Goal: Task Accomplishment & Management: Manage account settings

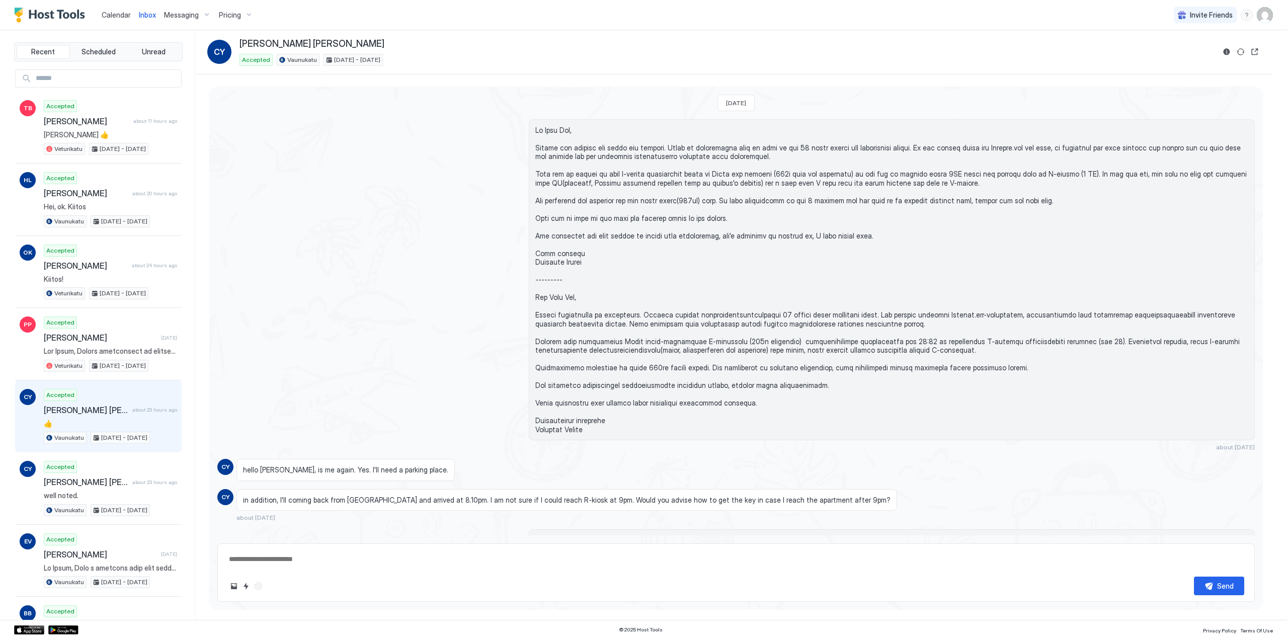
scroll to position [523, 0]
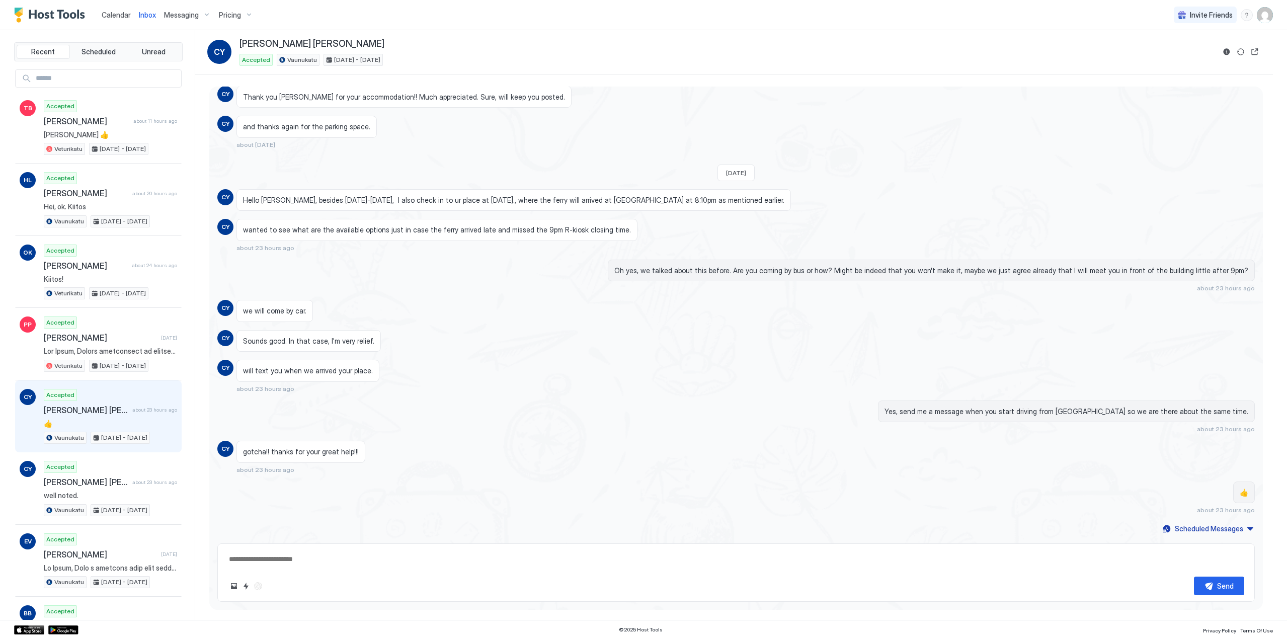
click at [125, 11] on span "Calendar" at bounding box center [116, 15] width 29 height 9
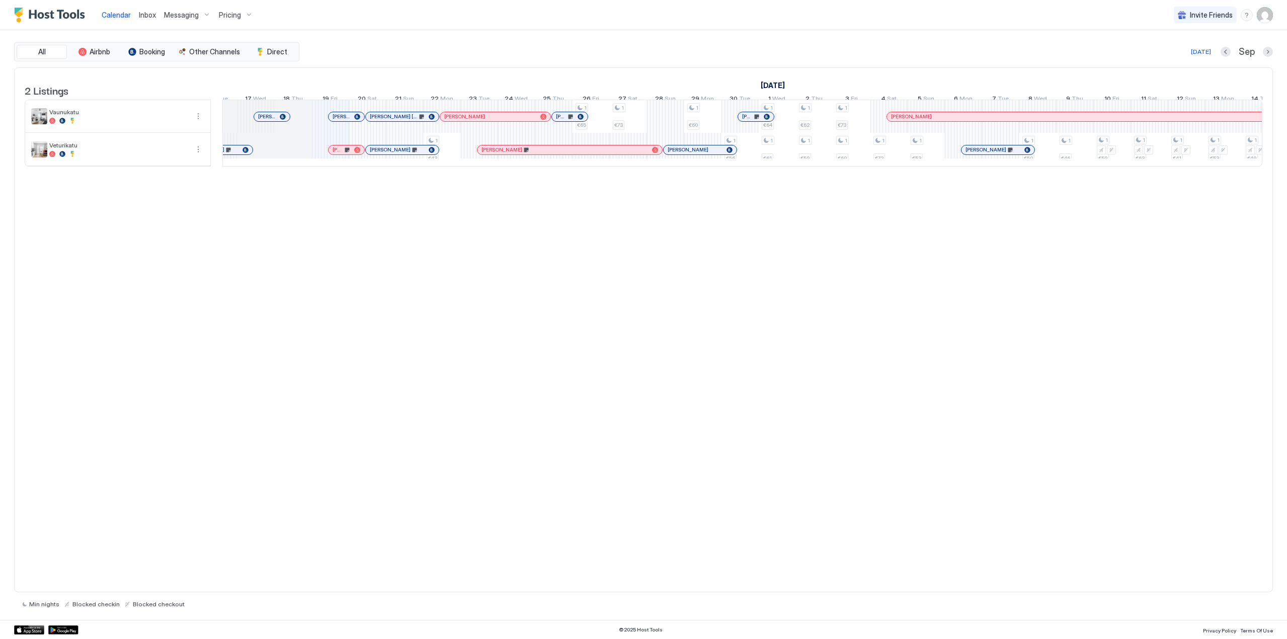
scroll to position [0, 468]
click at [1260, 19] on img "User profile" at bounding box center [1265, 15] width 16 height 16
click at [1225, 50] on div "Settings" at bounding box center [1209, 57] width 128 height 18
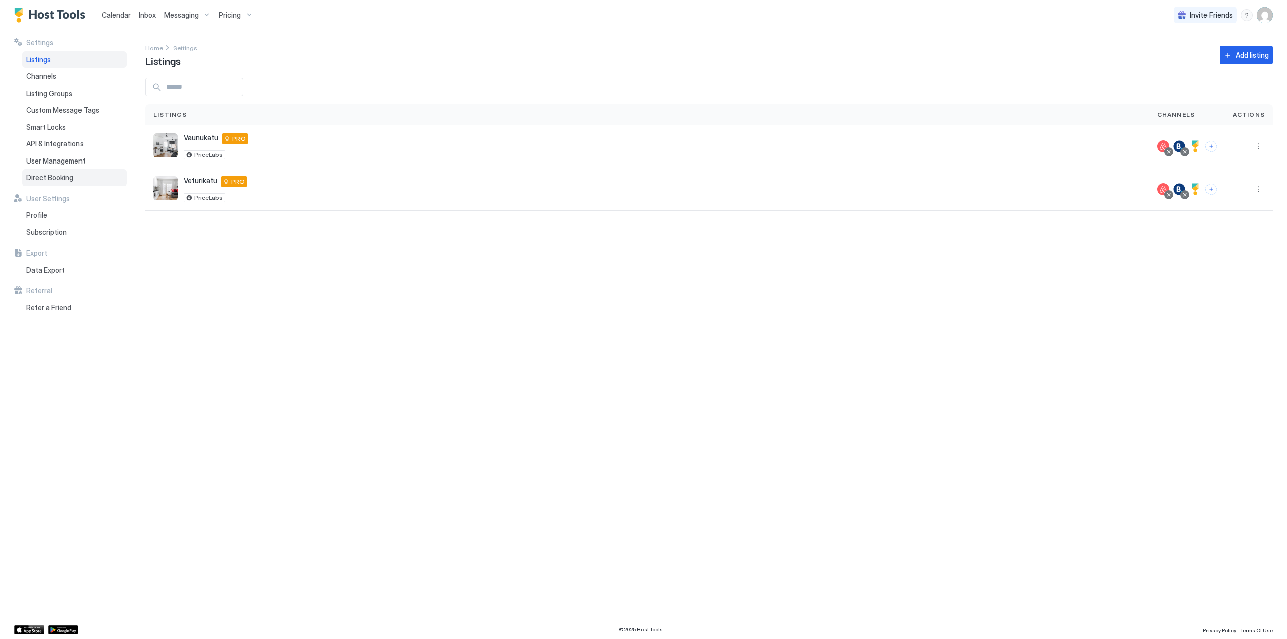
click at [74, 180] on div "Direct Booking" at bounding box center [74, 177] width 105 height 17
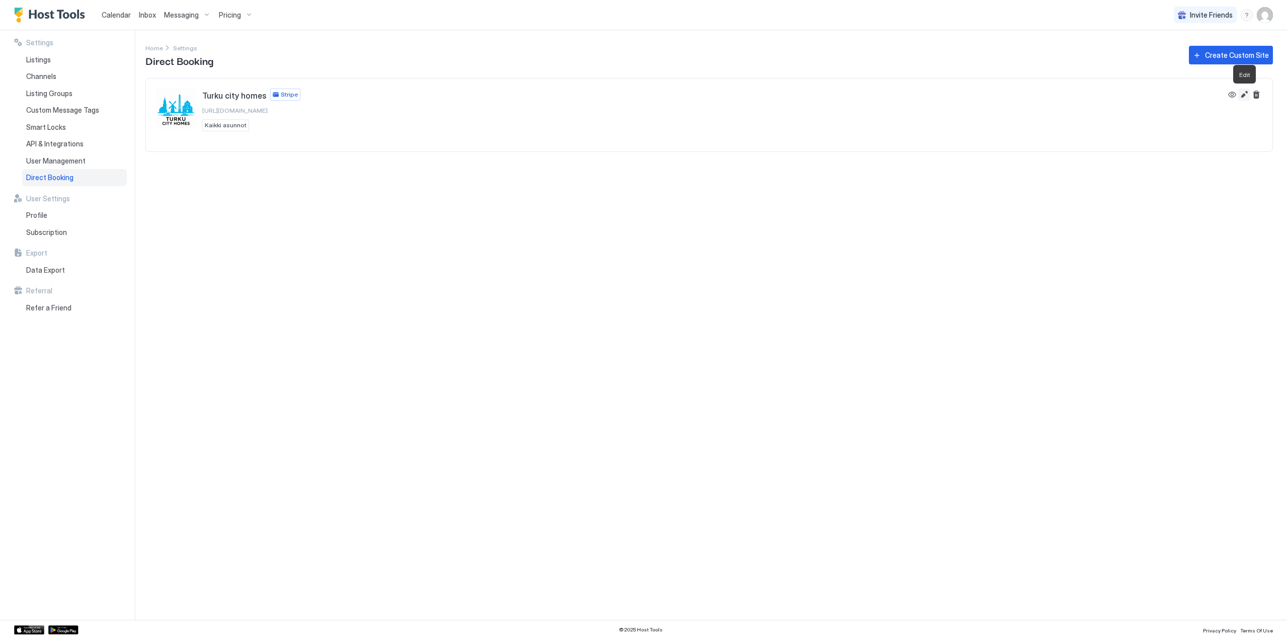
click at [1244, 95] on button "Edit" at bounding box center [1244, 95] width 12 height 12
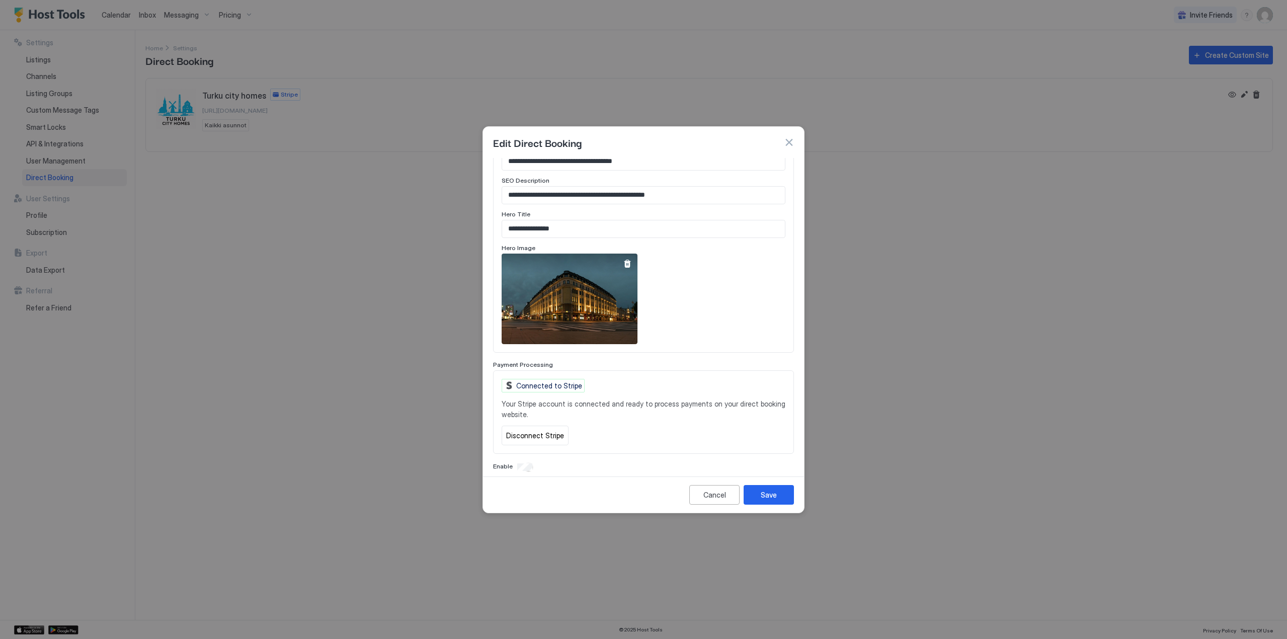
scroll to position [485, 0]
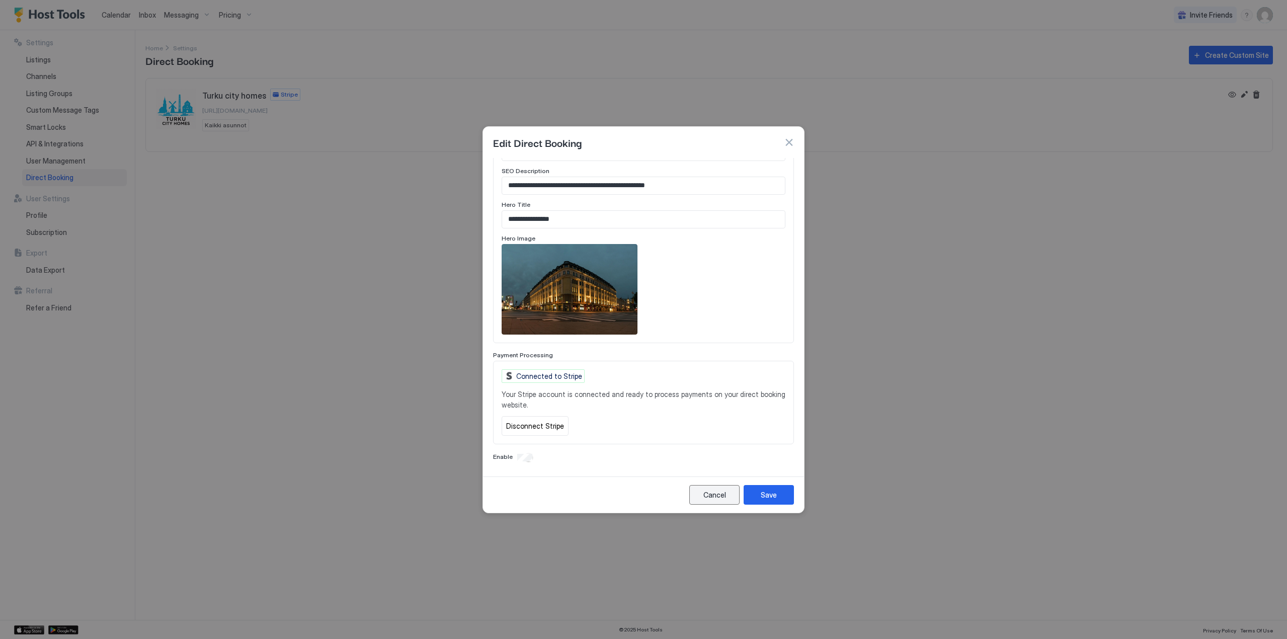
click at [706, 495] on div "Cancel" at bounding box center [714, 495] width 23 height 11
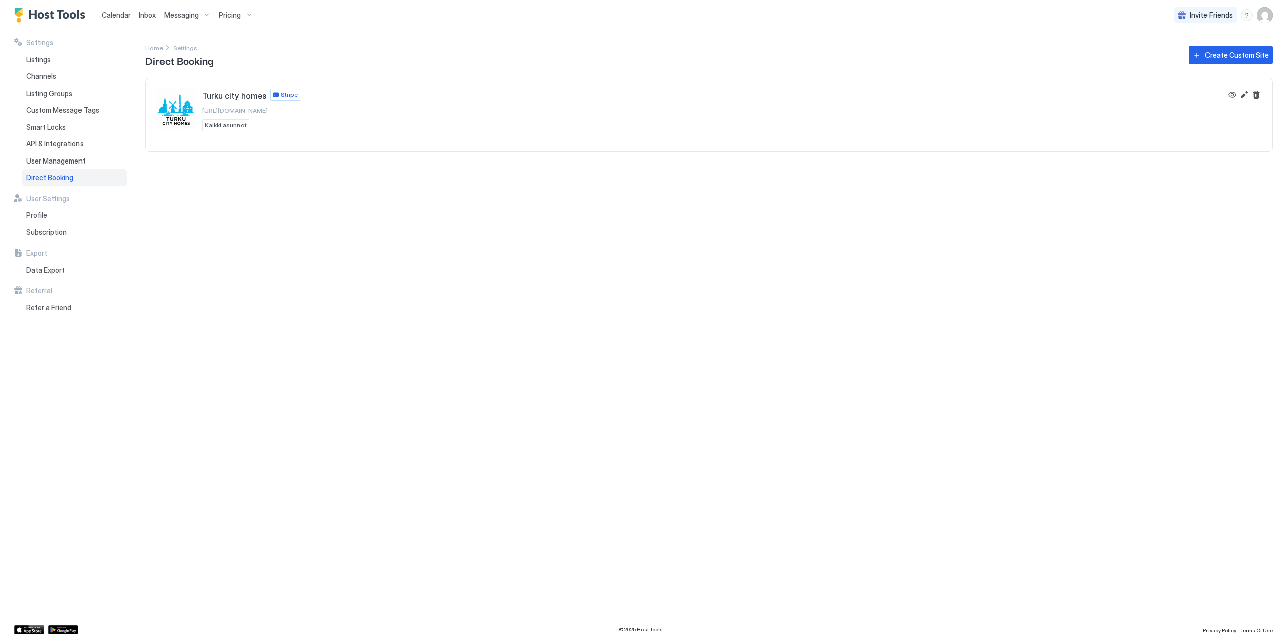
click at [121, 15] on span "Calendar" at bounding box center [116, 15] width 29 height 9
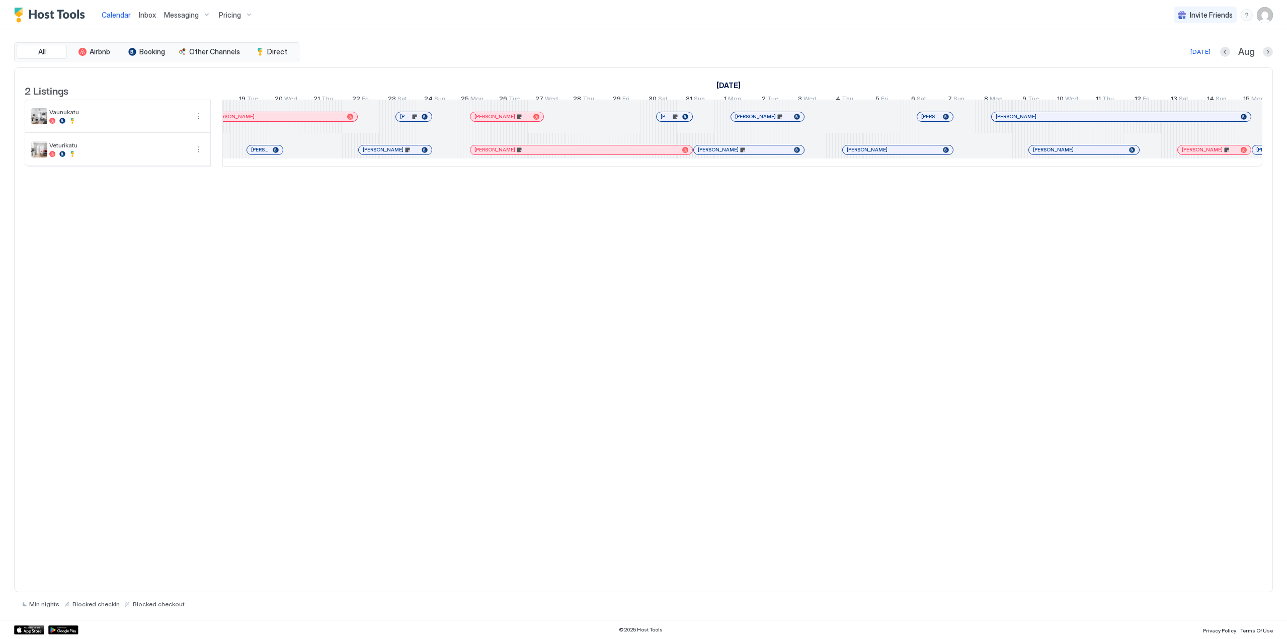
scroll to position [0, 267]
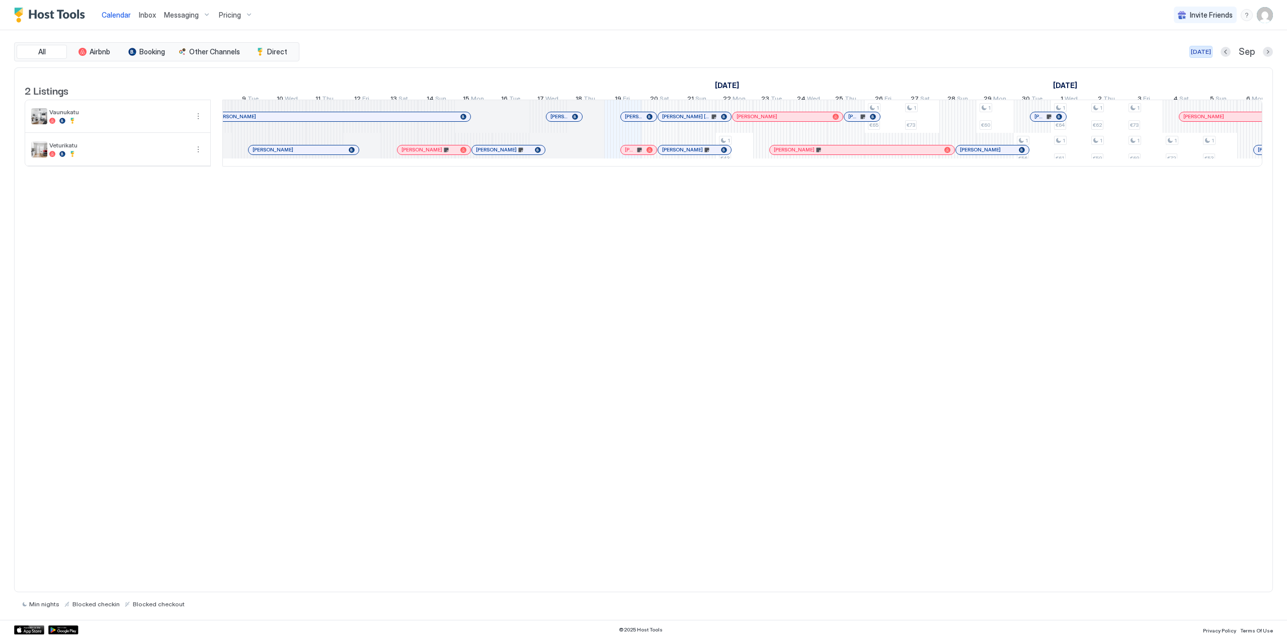
click at [1206, 50] on div "Today" at bounding box center [1201, 51] width 20 height 9
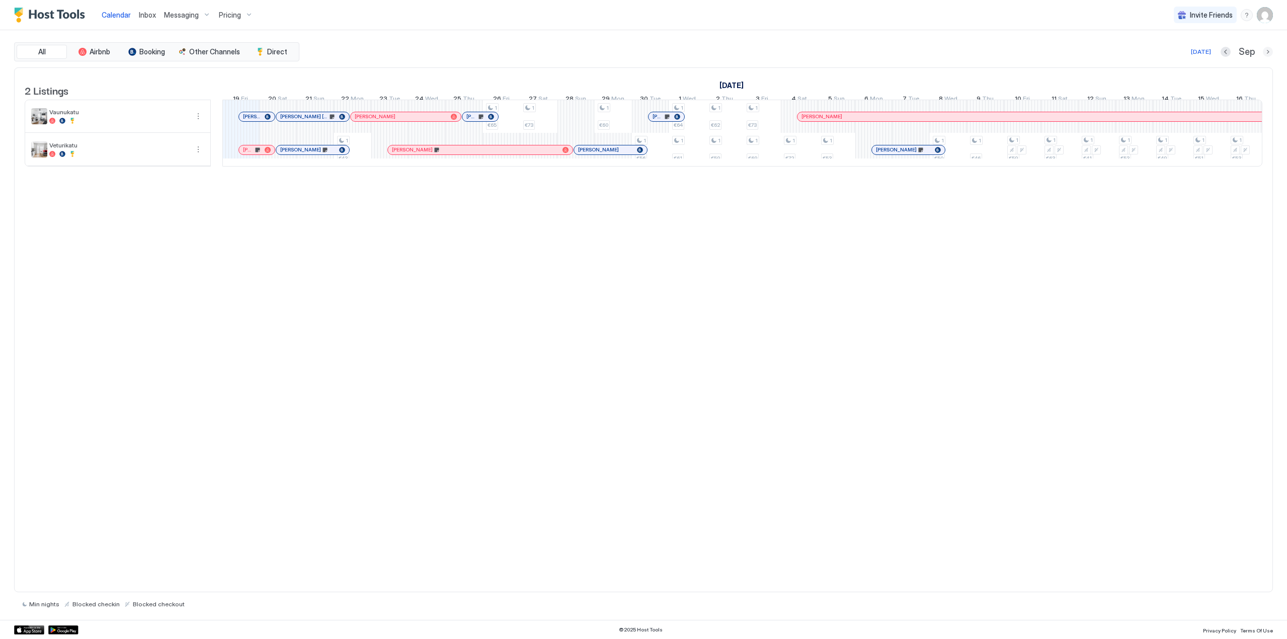
click at [1267, 54] on button "Next month" at bounding box center [1268, 52] width 10 height 10
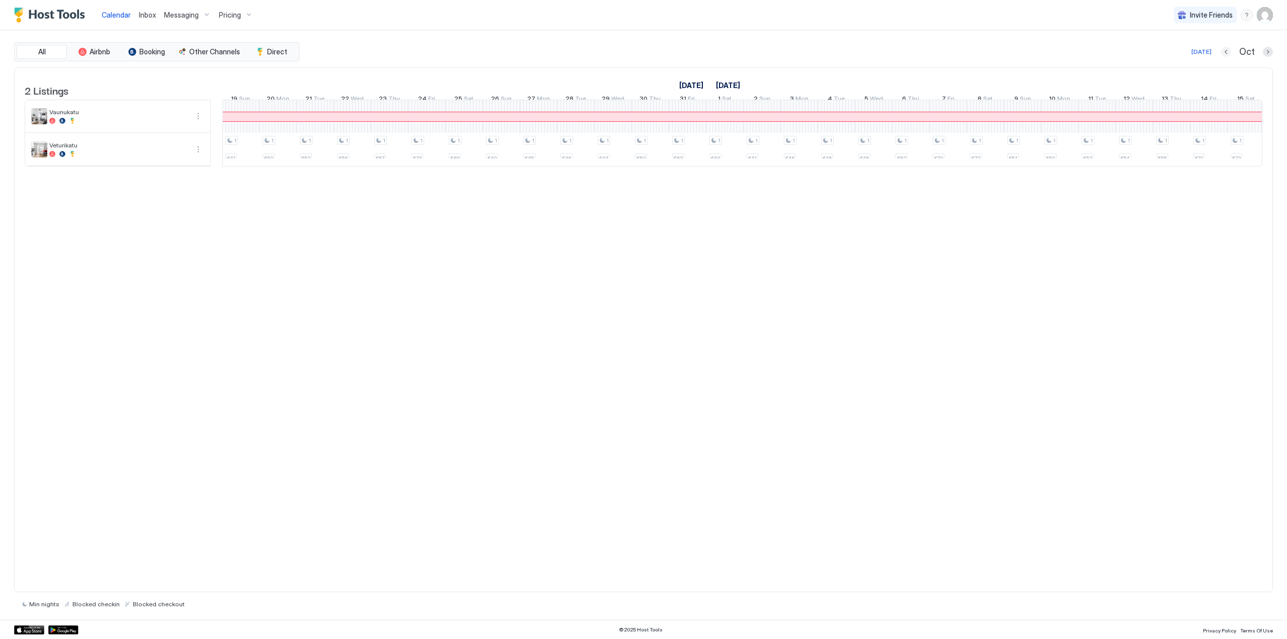
click at [1227, 52] on button "Previous month" at bounding box center [1226, 52] width 10 height 10
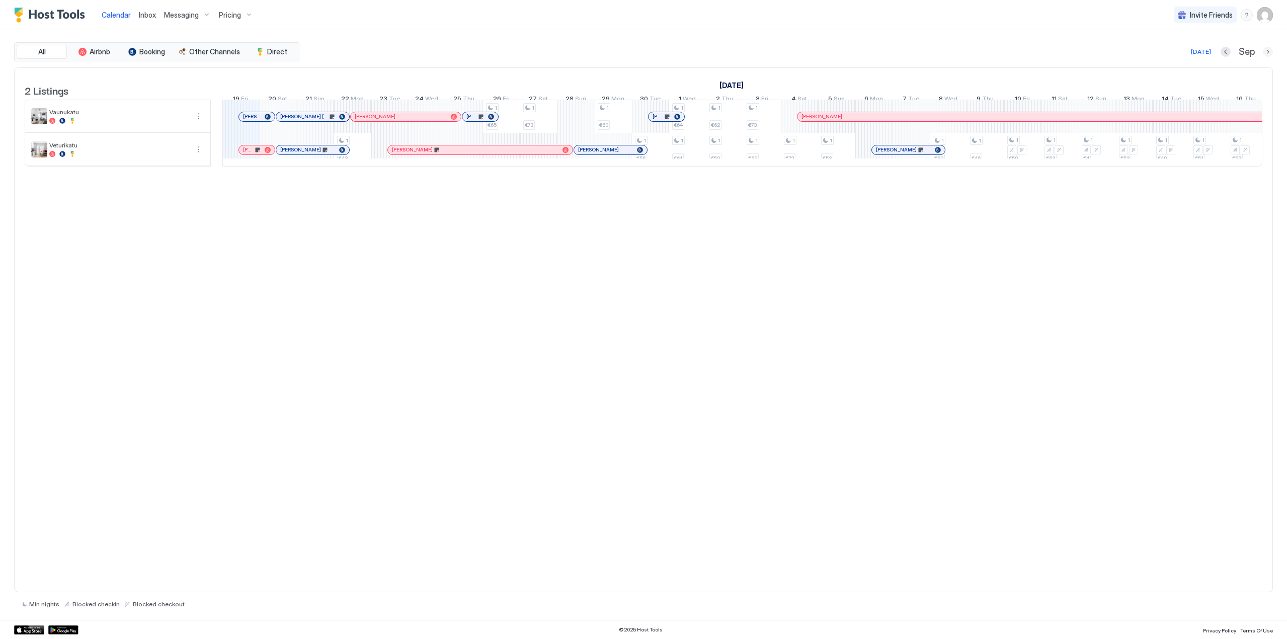
click at [1270, 52] on button "Next month" at bounding box center [1268, 52] width 10 height 10
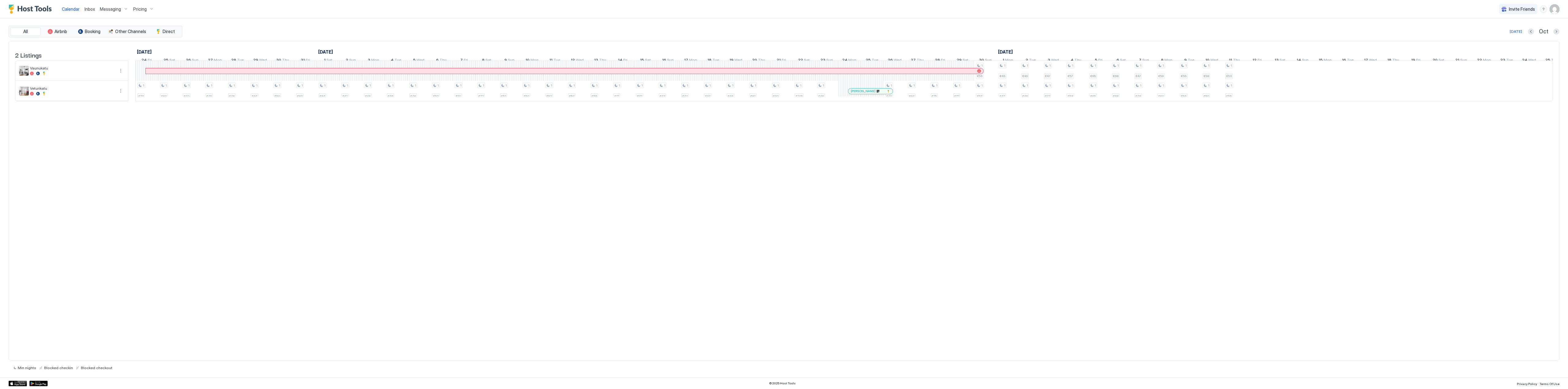
click at [783, 94] on div at bounding box center [855, 91] width 5 height 5
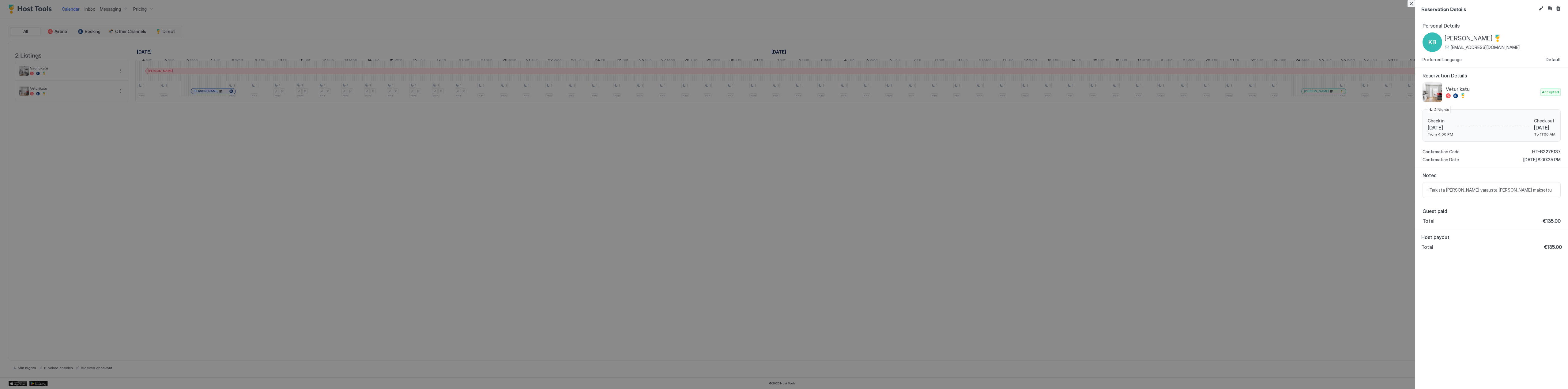
click at [783, 3] on button "Close" at bounding box center [1411, 4] width 7 height 7
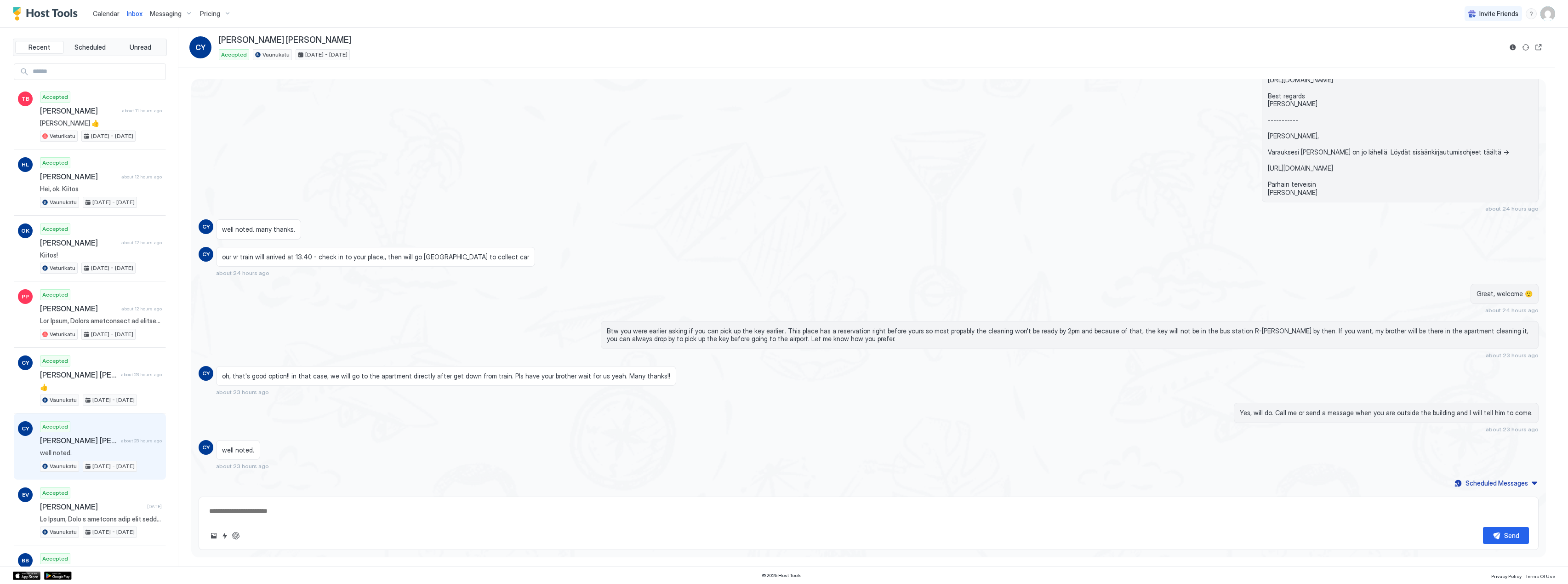
scroll to position [588, 0]
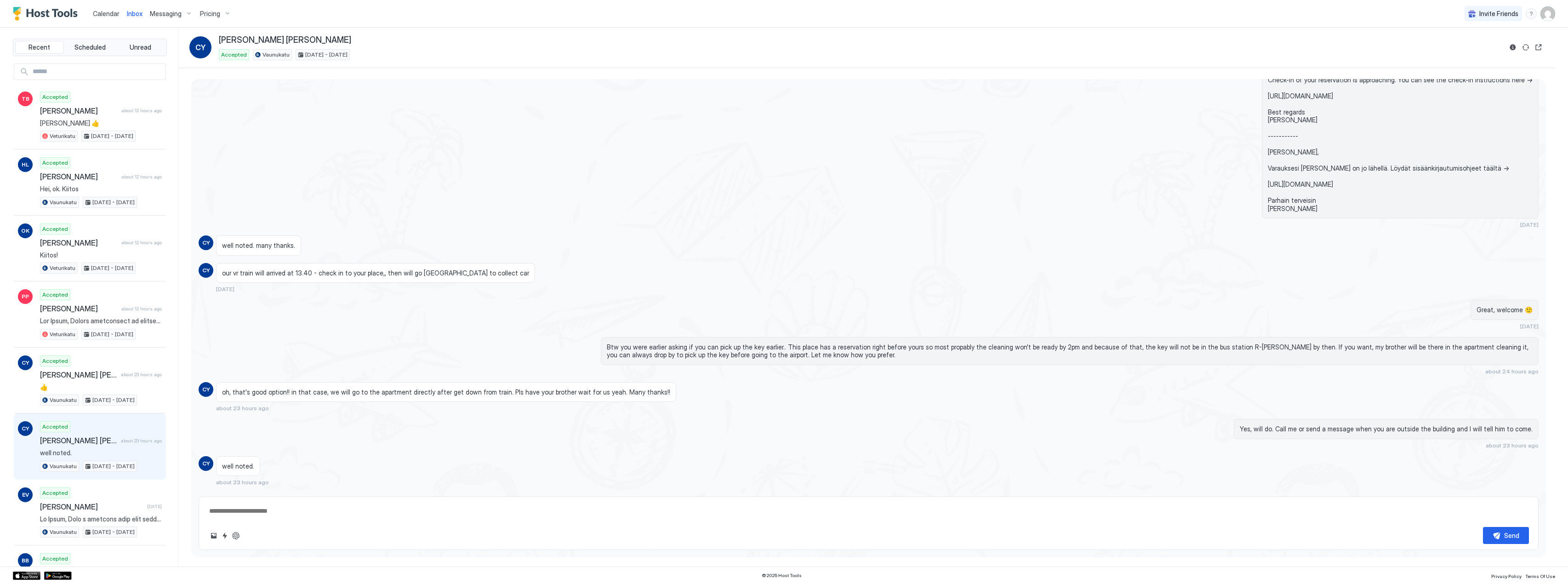
type textarea "*"
